Goal: Task Accomplishment & Management: Manage account settings

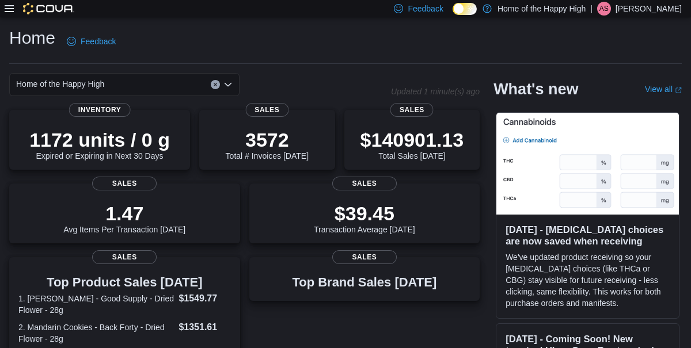
click at [10, 5] on icon at bounding box center [9, 8] width 9 height 9
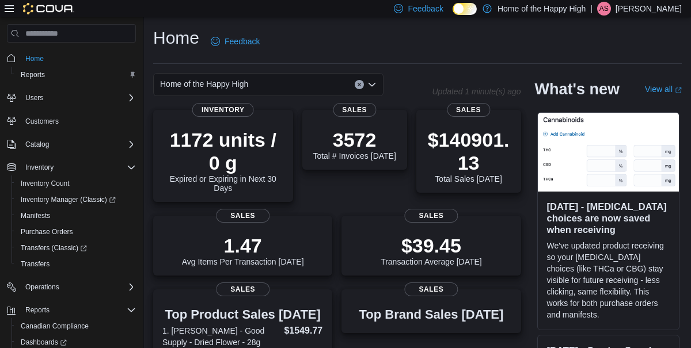
click at [665, 14] on p "Aidan Szarka" at bounding box center [648, 9] width 66 height 14
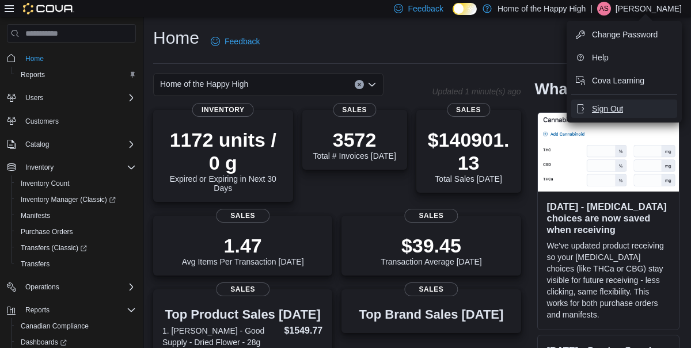
click at [622, 113] on span "Sign Out" at bounding box center [607, 109] width 31 height 12
